Goal: Find specific page/section: Find specific page/section

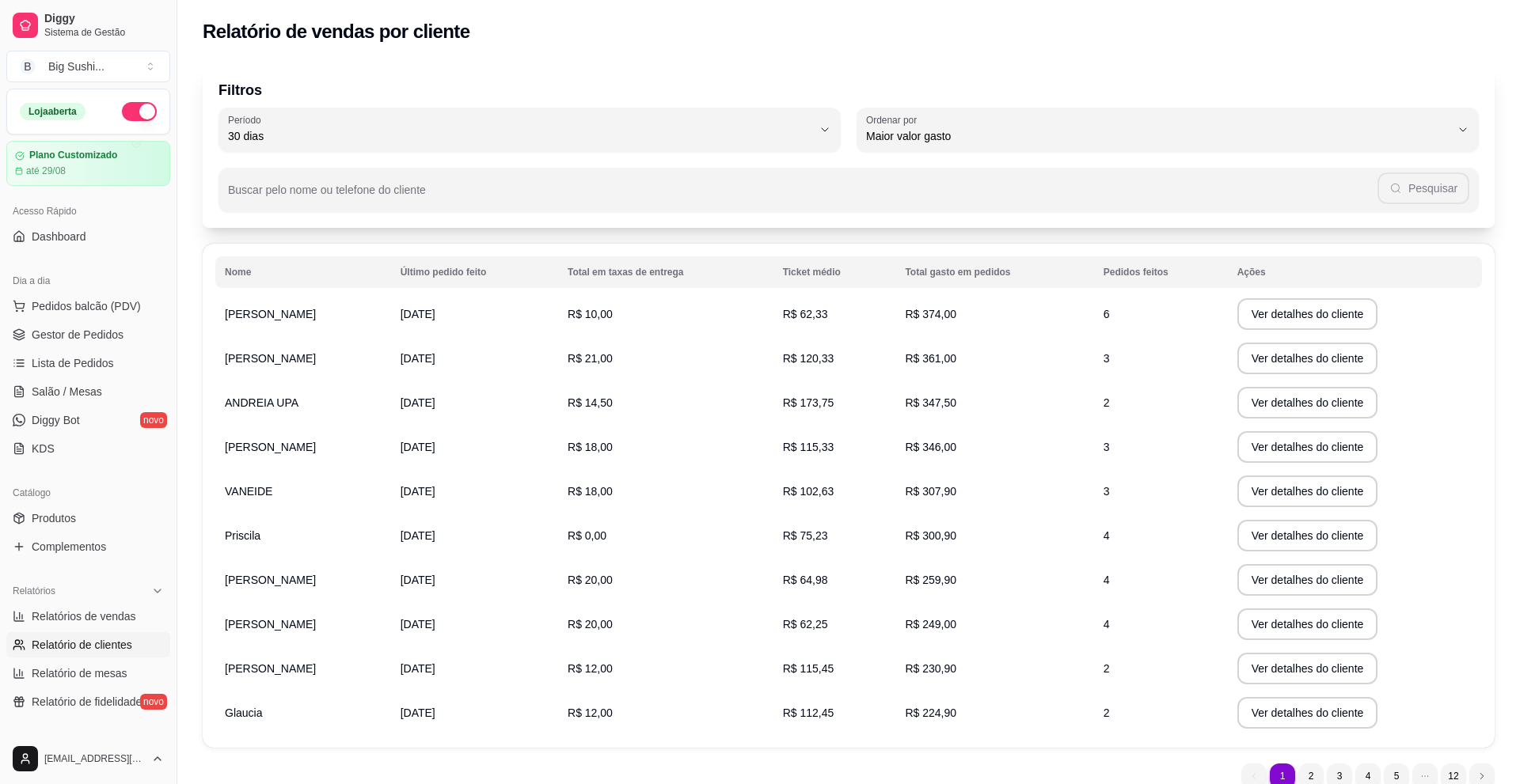
select select "30"
select select "HIGHEST_TOTAL_SPENT_WITH_ORDERS"
click at [88, 613] on span "Relatórios de vendas" at bounding box center [84, 616] width 104 height 16
select select "ALL"
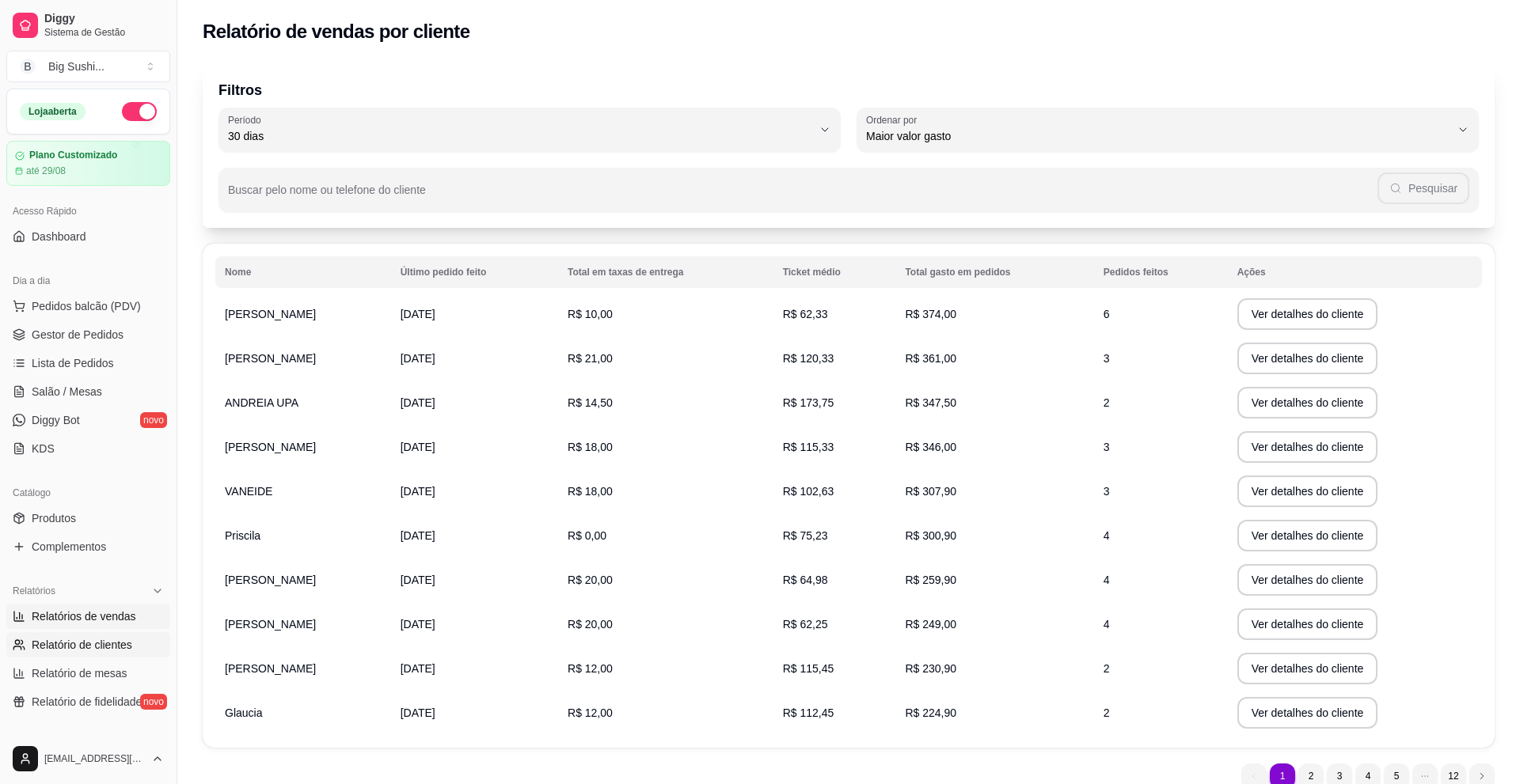
select select "0"
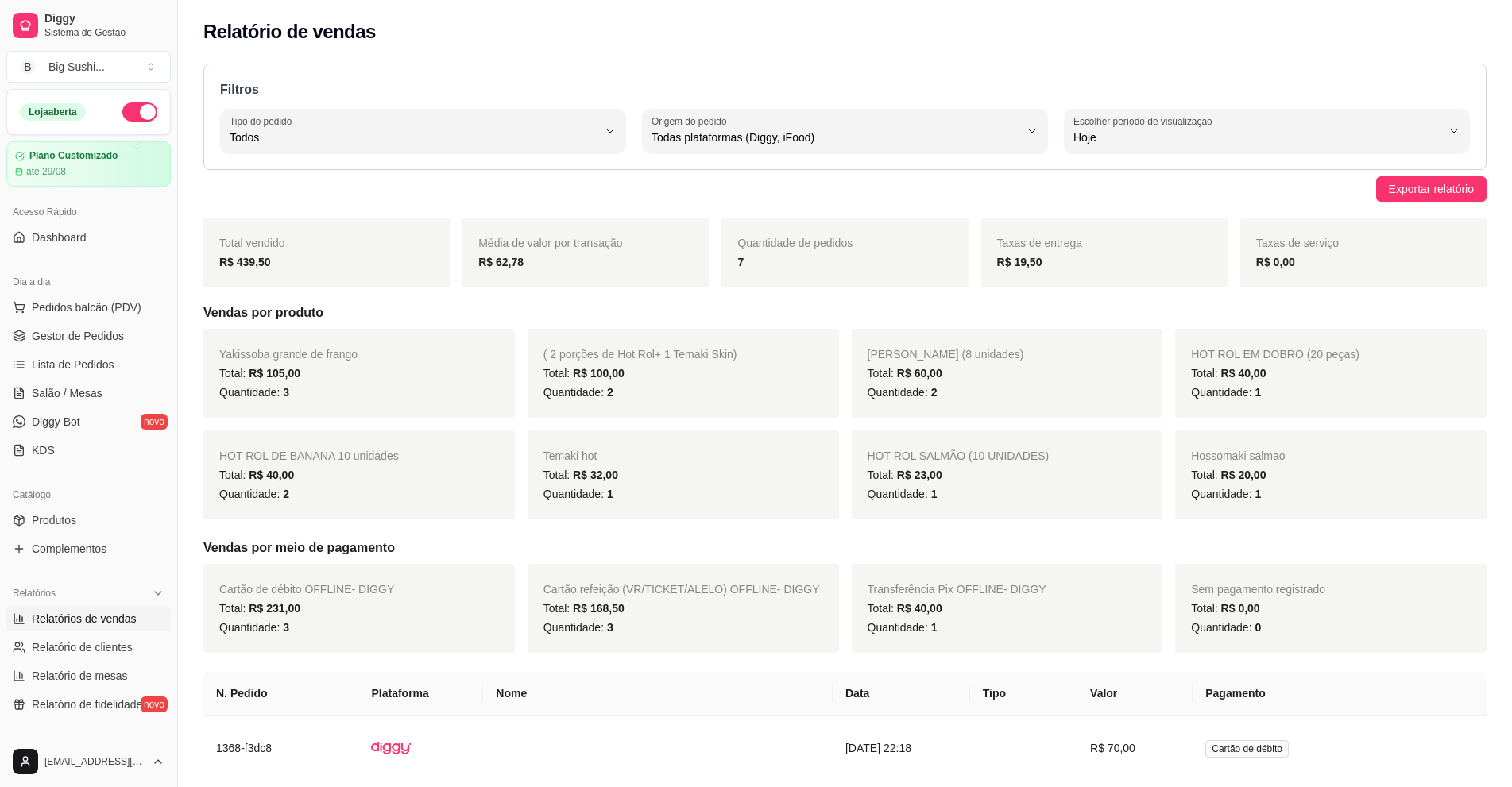
drag, startPoint x: 120, startPoint y: 222, endPoint x: 132, endPoint y: 217, distance: 13.0
click at [129, 217] on div "Acesso Rápido" at bounding box center [89, 212] width 164 height 25
click at [57, 332] on span "Gestor de Pedidos" at bounding box center [78, 335] width 92 height 16
